Goal: Task Accomplishment & Management: Manage account settings

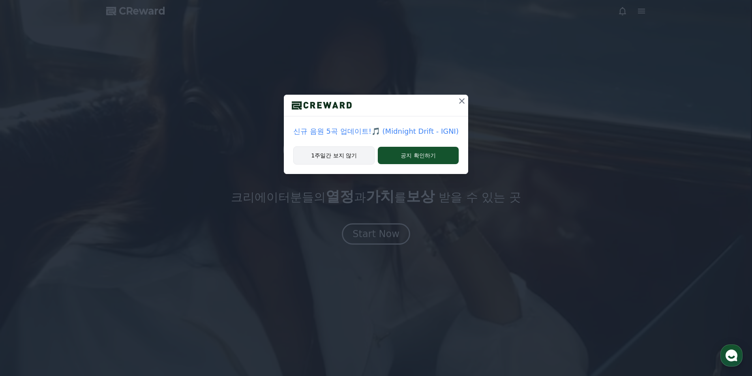
click at [350, 157] on button "1주일간 보지 않기" at bounding box center [333, 155] width 81 height 18
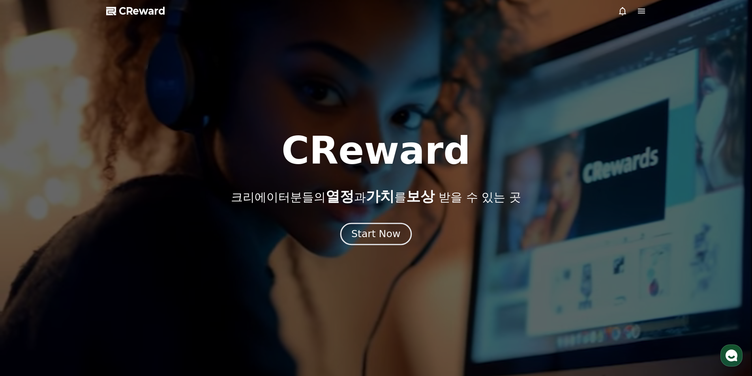
click at [383, 236] on div "Start Now" at bounding box center [375, 233] width 49 height 13
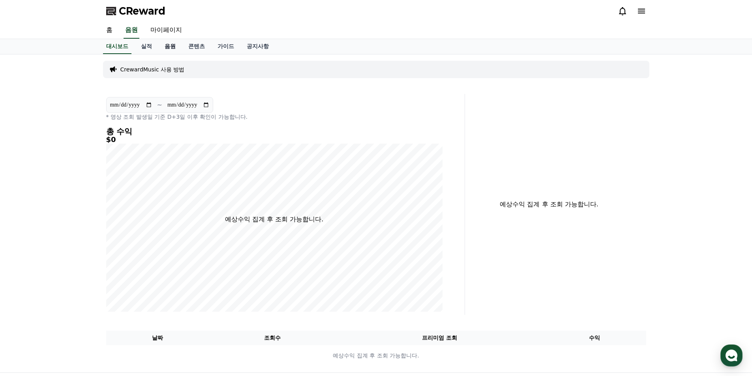
click at [170, 48] on link "음원" at bounding box center [170, 46] width 24 height 15
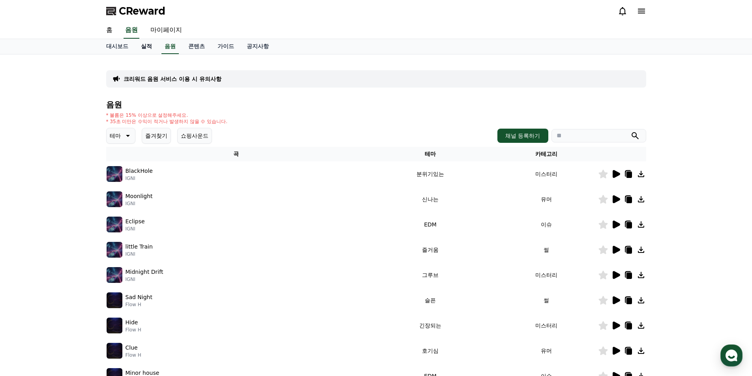
click at [148, 47] on link "실적" at bounding box center [147, 46] width 24 height 15
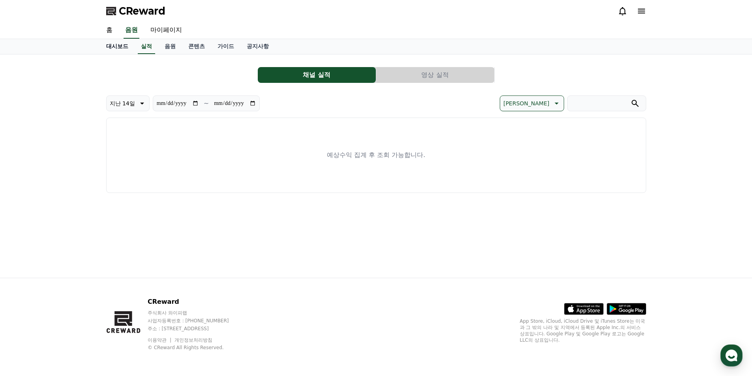
click at [123, 49] on link "대시보드" at bounding box center [117, 46] width 35 height 15
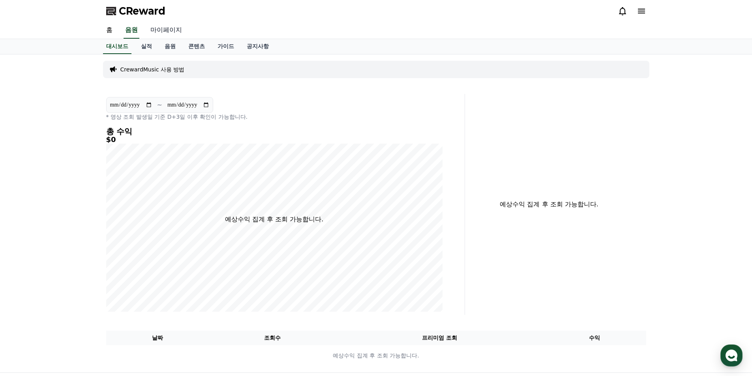
click at [167, 36] on link "마이페이지" at bounding box center [166, 30] width 44 height 17
select select "**********"
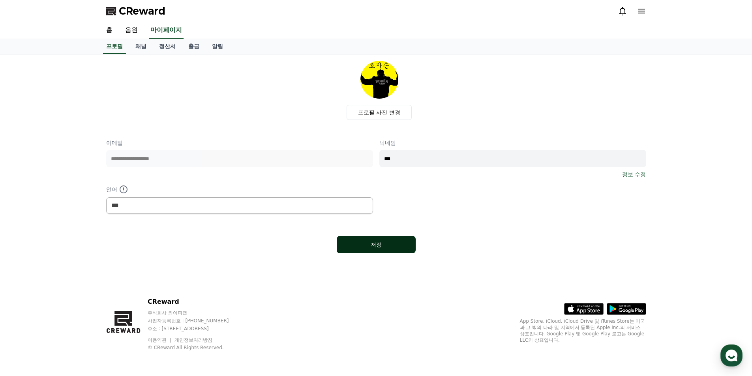
click at [389, 246] on div "저장" at bounding box center [375, 245] width 47 height 8
select select "**********"
click at [133, 32] on link "음원" at bounding box center [131, 30] width 25 height 17
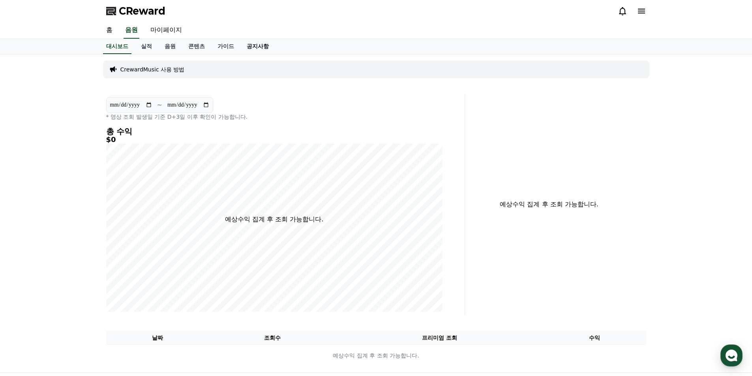
click at [258, 46] on link "공지사항" at bounding box center [257, 46] width 35 height 15
